Goal: Navigation & Orientation: Go to known website

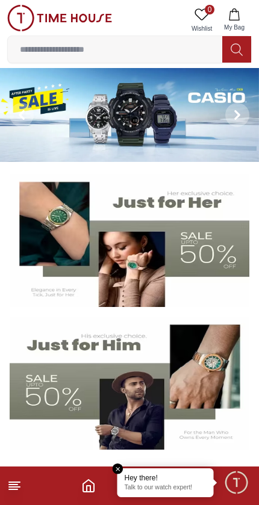
click at [69, 379] on img at bounding box center [130, 383] width 240 height 133
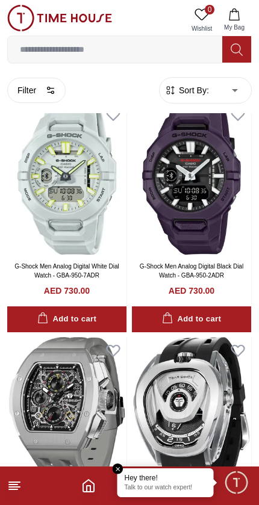
scroll to position [40, 0]
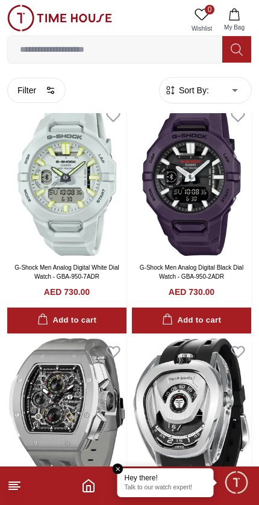
click at [235, 474] on span "Minimize live chat window" at bounding box center [236, 482] width 35 height 35
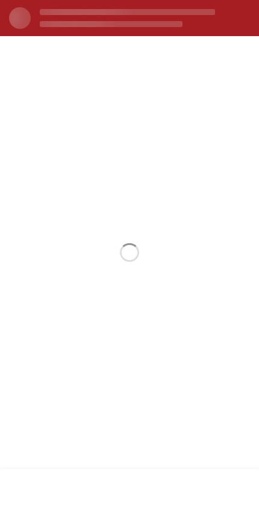
scroll to position [0, 0]
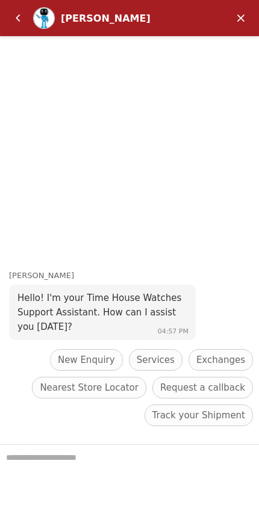
click at [12, 14] on em "Back" at bounding box center [18, 18] width 24 height 24
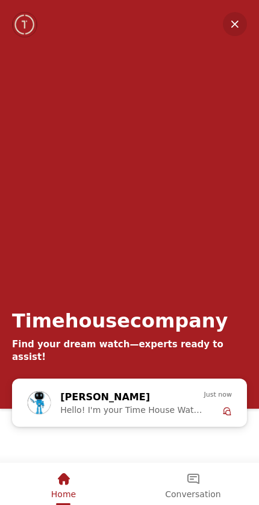
click at [72, 484] on div "Home" at bounding box center [63, 479] width 25 height 20
click at [226, 27] on em "Minimize" at bounding box center [235, 24] width 24 height 24
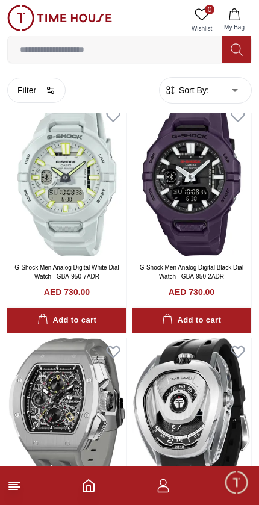
click at [28, 17] on img at bounding box center [59, 18] width 105 height 27
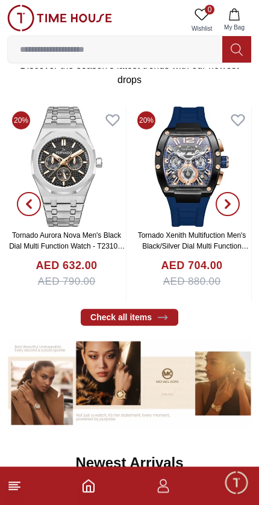
click at [21, 480] on icon at bounding box center [14, 486] width 14 height 14
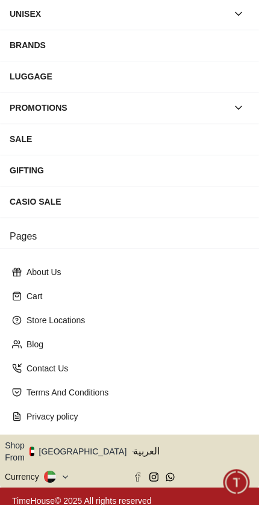
scroll to position [141, 0]
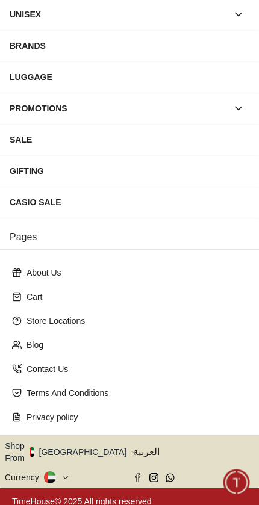
click at [131, 450] on icon "button" at bounding box center [133, 452] width 4 height 9
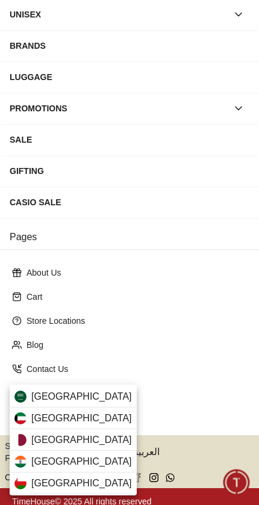
click at [85, 445] on div "[GEOGRAPHIC_DATA]" at bounding box center [73, 440] width 127 height 22
